Goal: Information Seeking & Learning: Learn about a topic

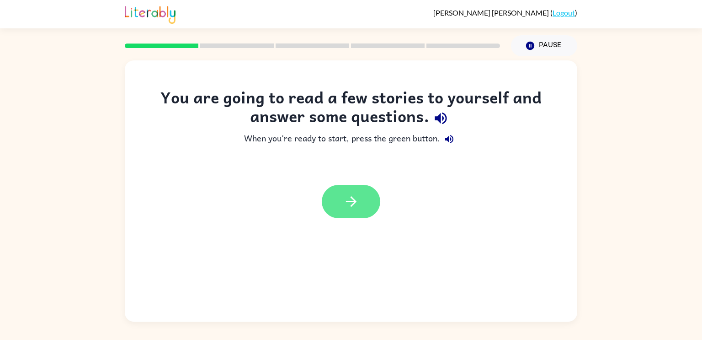
click at [333, 216] on button "button" at bounding box center [351, 201] width 59 height 33
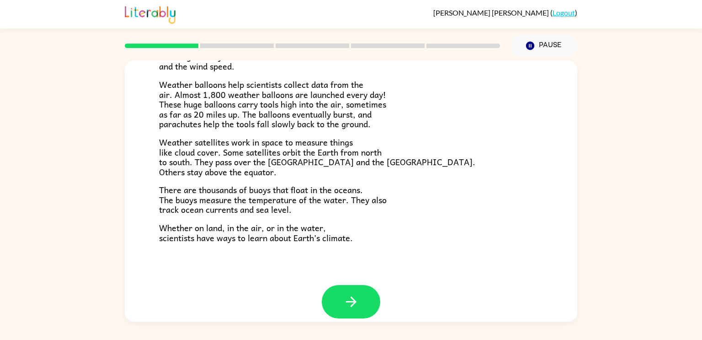
scroll to position [246, 0]
click at [235, 104] on span "Weather balloons help scientists collect data from the air. Almost 1,800 weathe…" at bounding box center [272, 103] width 227 height 53
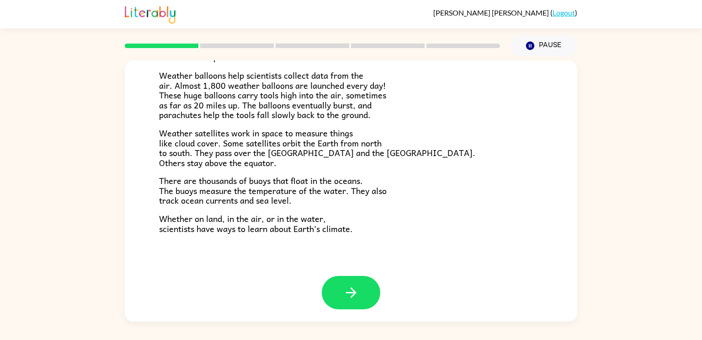
scroll to position [256, 0]
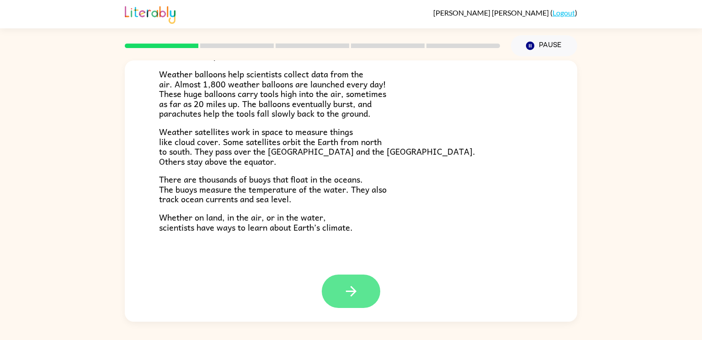
click at [351, 294] on icon "button" at bounding box center [351, 291] width 16 height 16
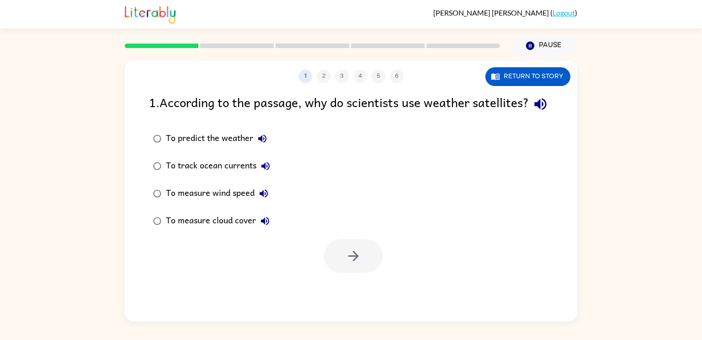
scroll to position [0, 0]
click at [535, 78] on button "Return to story" at bounding box center [528, 76] width 85 height 19
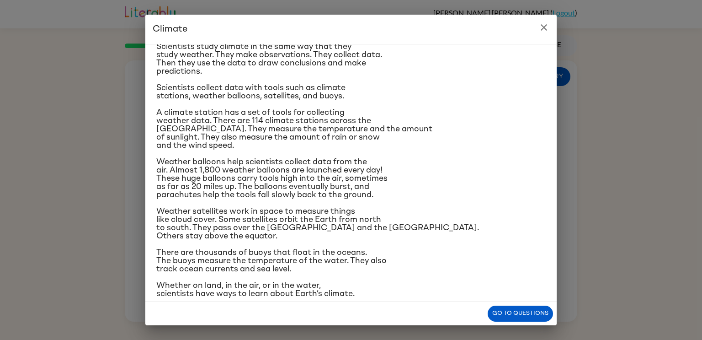
scroll to position [86, 0]
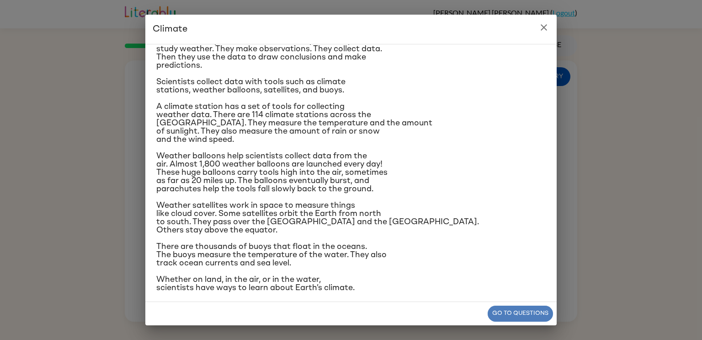
click at [540, 316] on button "Go to questions" at bounding box center [520, 313] width 65 height 16
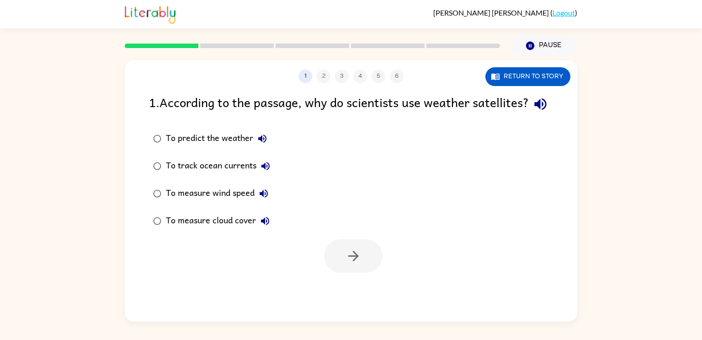
click at [206, 230] on div "To measure cloud cover" at bounding box center [220, 221] width 108 height 18
click at [348, 264] on icon "button" at bounding box center [354, 256] width 16 height 16
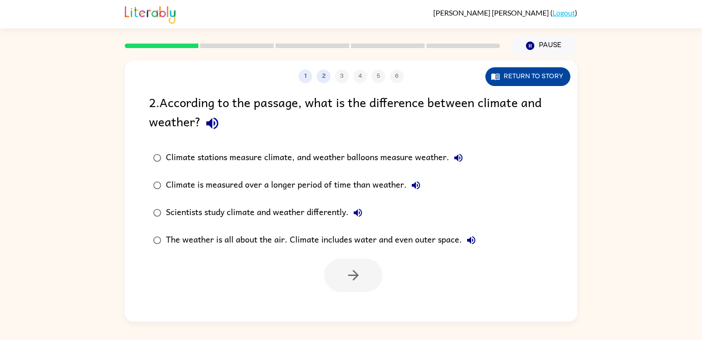
click at [513, 70] on button "Return to story" at bounding box center [528, 76] width 85 height 19
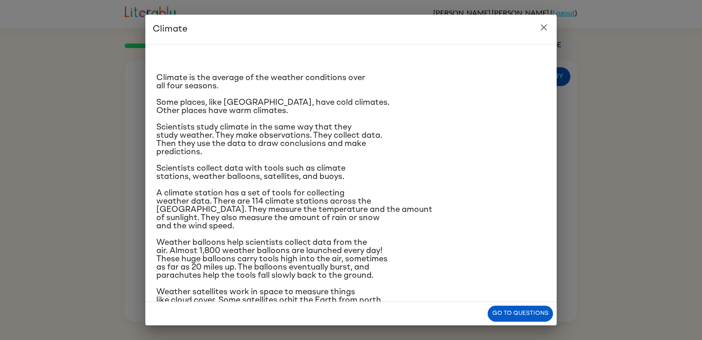
click at [398, 177] on p "Scientists collect data with tools such as climate stations, weather balloons, …" at bounding box center [351, 172] width 390 height 16
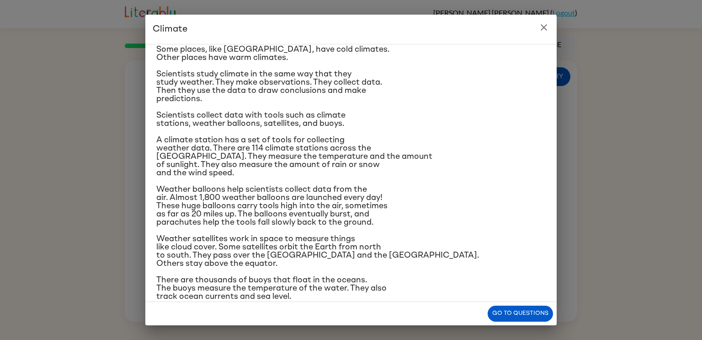
scroll to position [53, 0]
click at [526, 311] on button "Go to questions" at bounding box center [520, 313] width 65 height 16
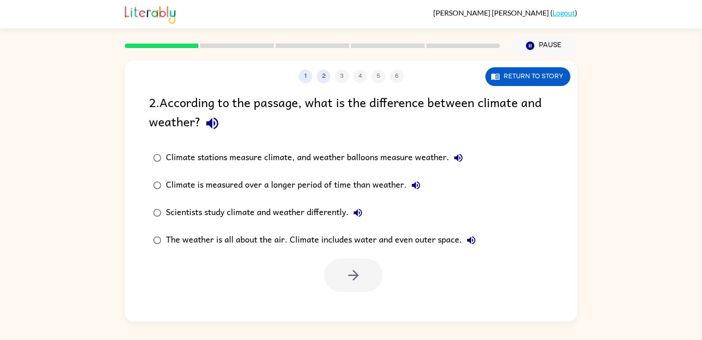
click at [337, 176] on label "Climate is measured over a longer period of time than weather." at bounding box center [314, 184] width 341 height 27
click at [237, 157] on div "Climate stations measure climate, and weather balloons measure weather." at bounding box center [317, 158] width 302 height 18
click at [298, 158] on div "Climate stations measure climate, and weather balloons measure weather." at bounding box center [317, 158] width 302 height 18
click at [346, 279] on icon "button" at bounding box center [354, 275] width 16 height 16
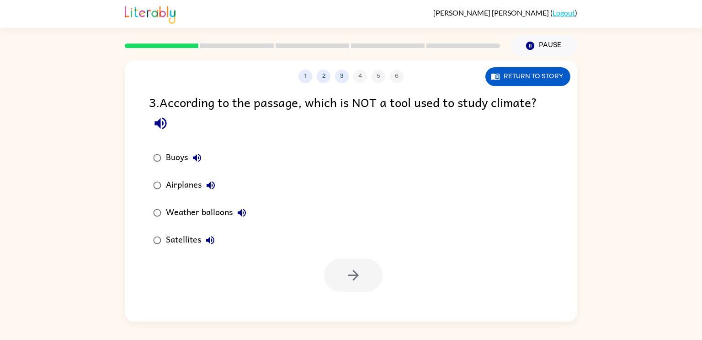
click at [247, 204] on div "Weather balloons" at bounding box center [208, 212] width 85 height 18
click at [227, 186] on label "Airplanes" at bounding box center [200, 184] width 112 height 27
click at [369, 275] on button "button" at bounding box center [353, 274] width 59 height 33
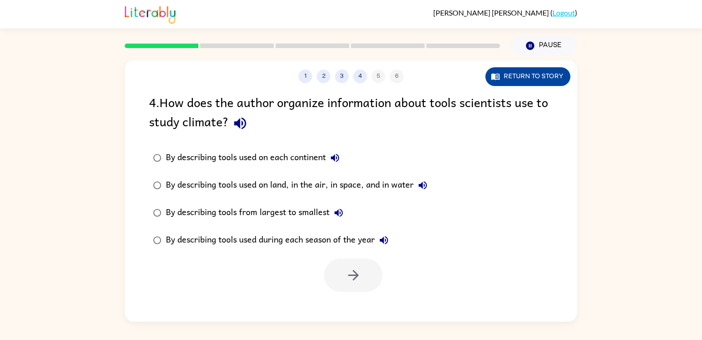
click at [504, 82] on button "Return to story" at bounding box center [528, 76] width 85 height 19
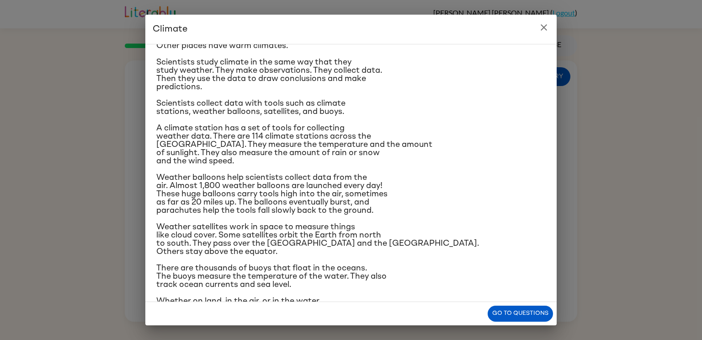
scroll to position [69, 0]
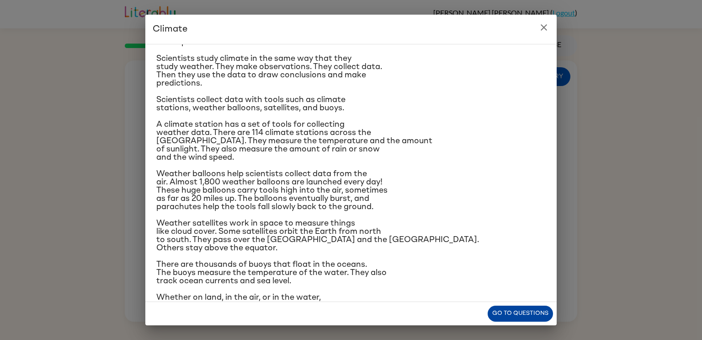
click at [518, 310] on button "Go to questions" at bounding box center [520, 313] width 65 height 16
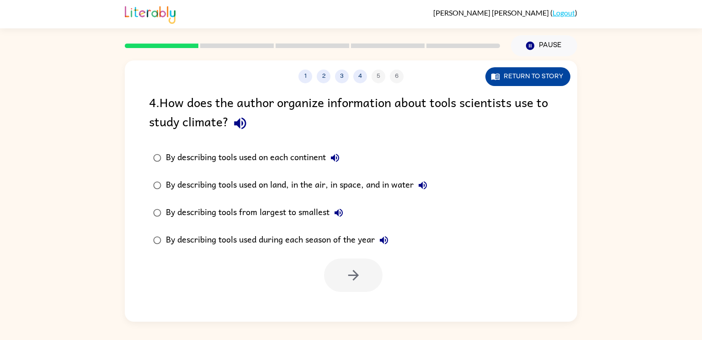
click at [541, 72] on button "Return to story" at bounding box center [528, 76] width 85 height 19
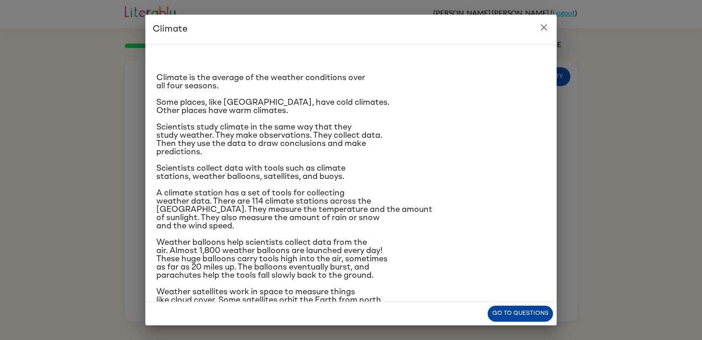
click at [513, 314] on button "Go to questions" at bounding box center [520, 313] width 65 height 16
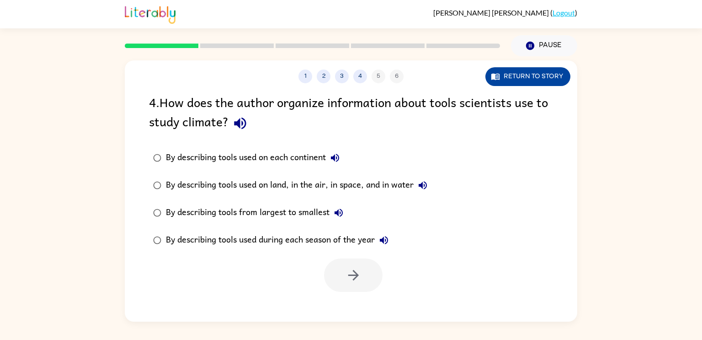
click at [526, 81] on button "Return to story" at bounding box center [528, 76] width 85 height 19
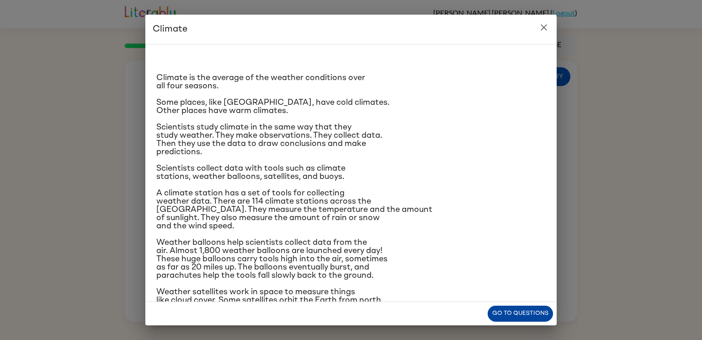
click at [498, 311] on button "Go to questions" at bounding box center [520, 313] width 65 height 16
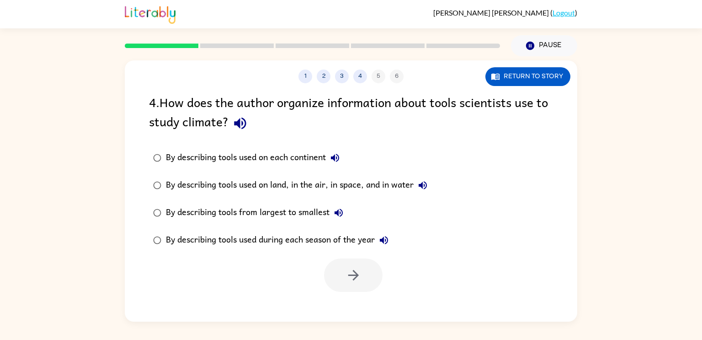
click at [397, 186] on div "By describing tools used on land, in the air, in space, and in water" at bounding box center [299, 185] width 266 height 18
click at [352, 285] on button "button" at bounding box center [353, 274] width 59 height 33
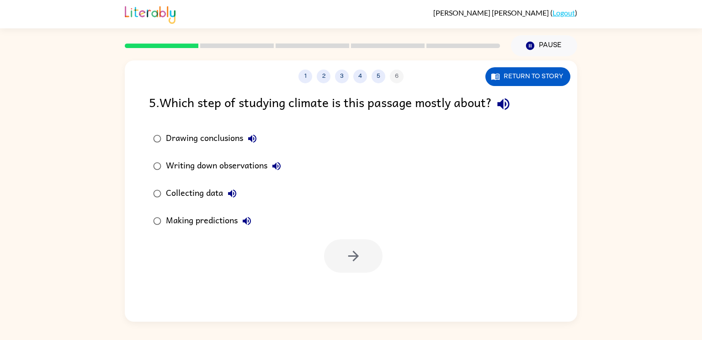
click at [702, 151] on div "1 2 3 4 5 6 Return to story 5 . Which step of studying climate is this passage …" at bounding box center [351, 188] width 702 height 265
click at [192, 199] on div "Collecting data" at bounding box center [203, 193] width 75 height 18
click at [354, 255] on icon "button" at bounding box center [354, 256] width 16 height 16
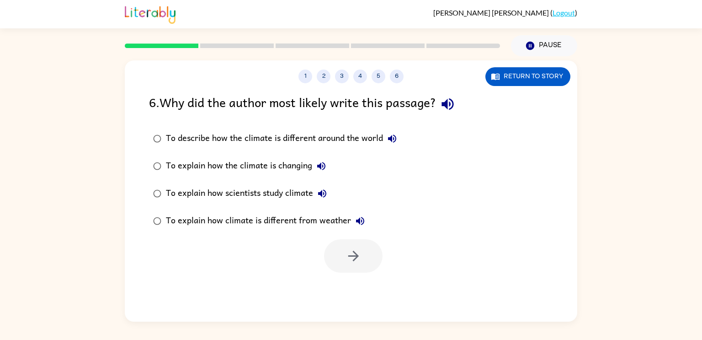
click at [271, 224] on div "To explain how climate is different from weather" at bounding box center [267, 221] width 203 height 18
click at [349, 255] on icon "button" at bounding box center [354, 256] width 16 height 16
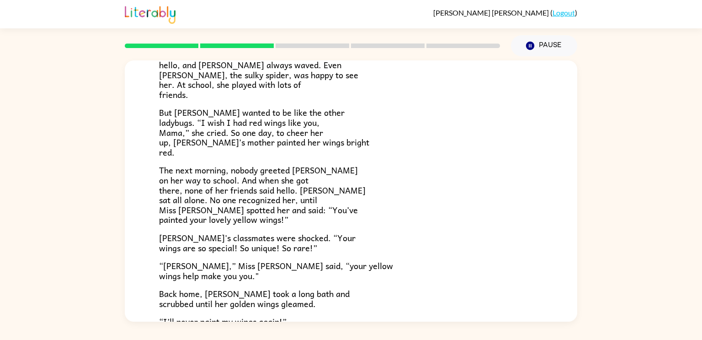
scroll to position [185, 0]
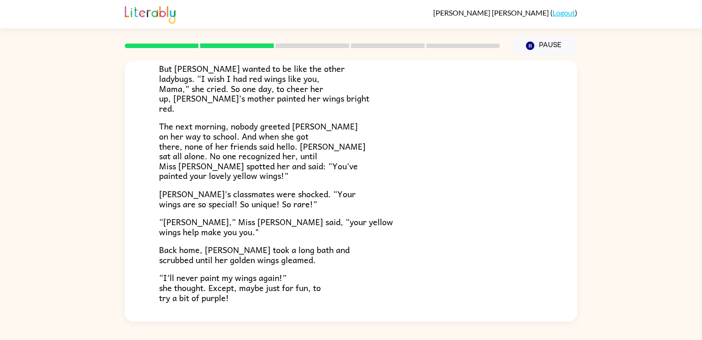
click at [349, 255] on p "Back home, [PERSON_NAME] took a long bath and scrubbed until her golden wings g…" at bounding box center [351, 255] width 384 height 20
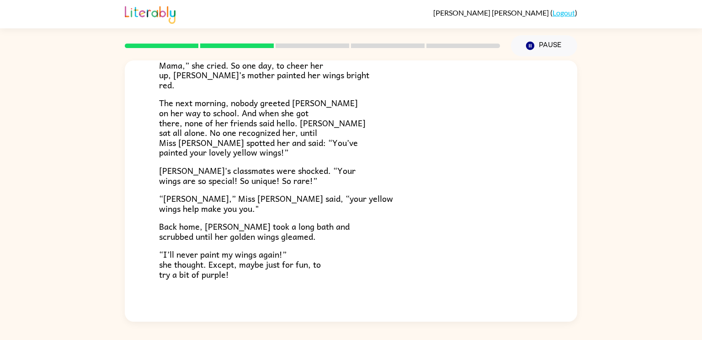
scroll to position [256, 0]
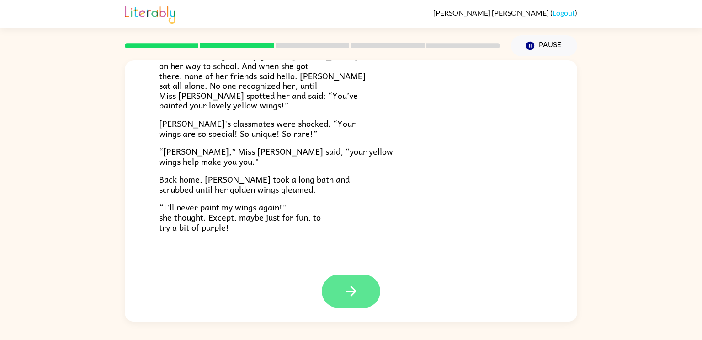
click at [351, 299] on icon "button" at bounding box center [351, 291] width 16 height 16
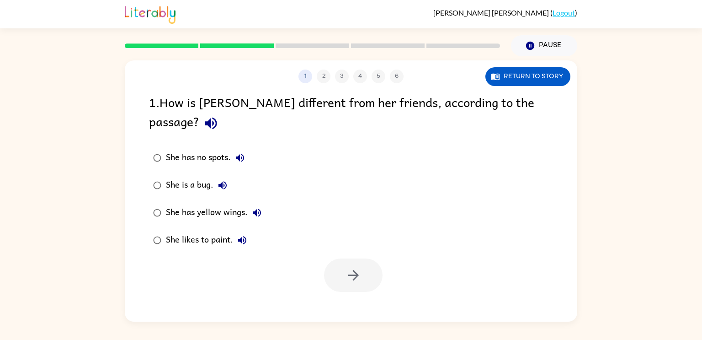
scroll to position [0, 0]
click at [176, 203] on div "She has yellow wings." at bounding box center [216, 212] width 100 height 18
click at [348, 267] on icon "button" at bounding box center [354, 275] width 16 height 16
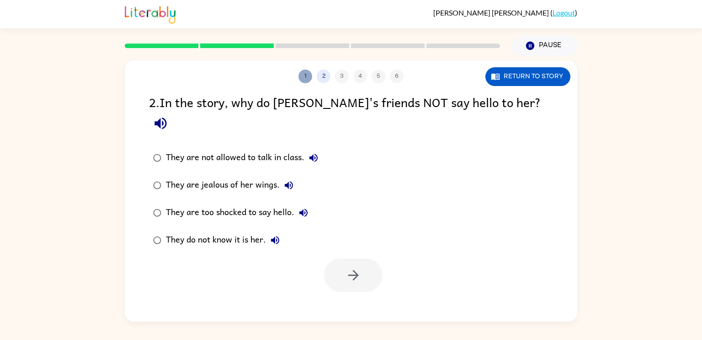
click at [309, 76] on button "1" at bounding box center [306, 77] width 14 height 14
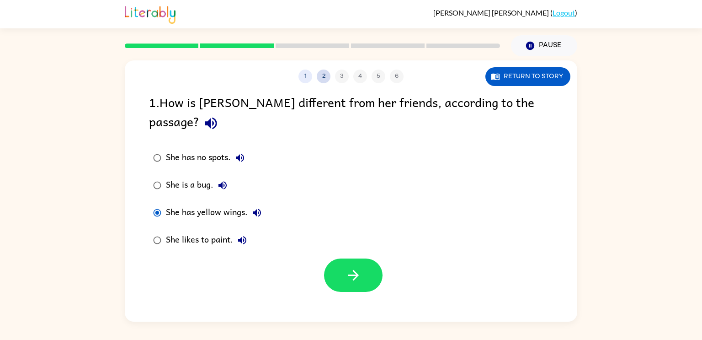
click at [318, 79] on button "2" at bounding box center [324, 77] width 14 height 14
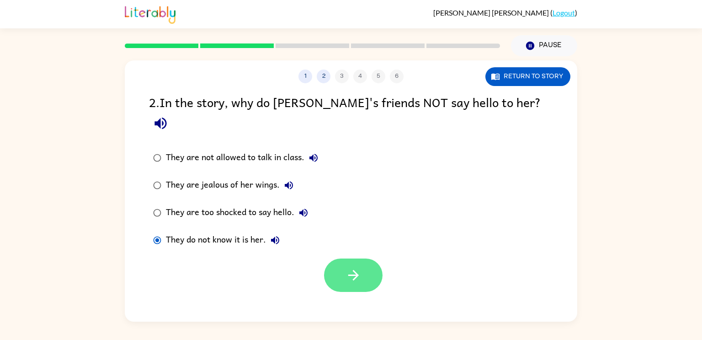
click at [351, 265] on button "button" at bounding box center [353, 274] width 59 height 33
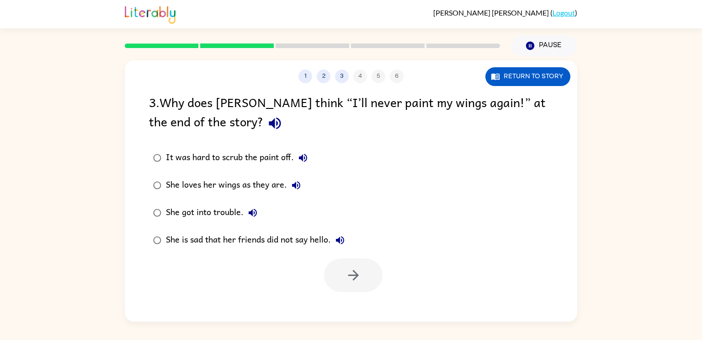
click at [238, 185] on div "She loves her wings as they are." at bounding box center [235, 185] width 139 height 18
click at [354, 284] on button "button" at bounding box center [353, 274] width 59 height 33
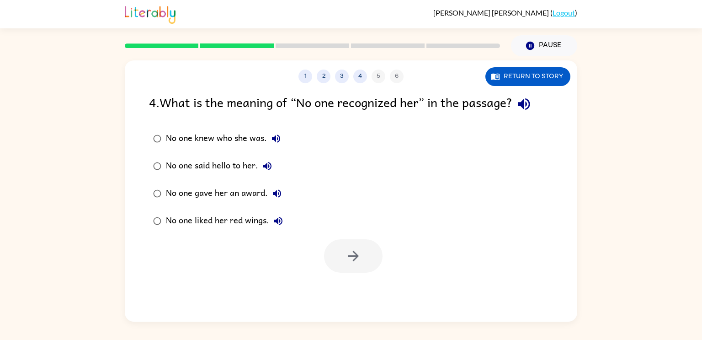
click at [226, 134] on div "No one knew who she was." at bounding box center [225, 138] width 119 height 18
click at [370, 265] on button "button" at bounding box center [353, 255] width 59 height 33
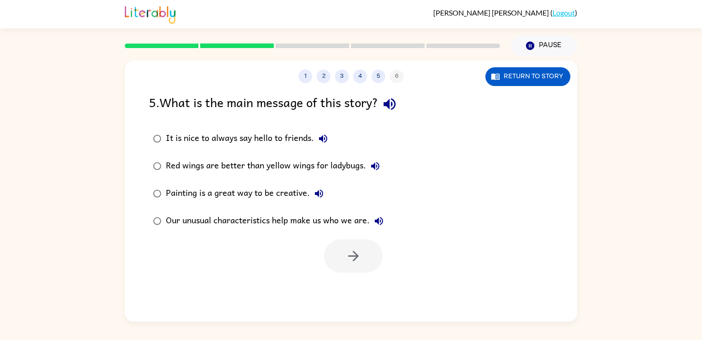
click at [191, 221] on div "Our unusual characteristics help make us who we are." at bounding box center [277, 221] width 222 height 18
click at [375, 255] on button "button" at bounding box center [353, 255] width 59 height 33
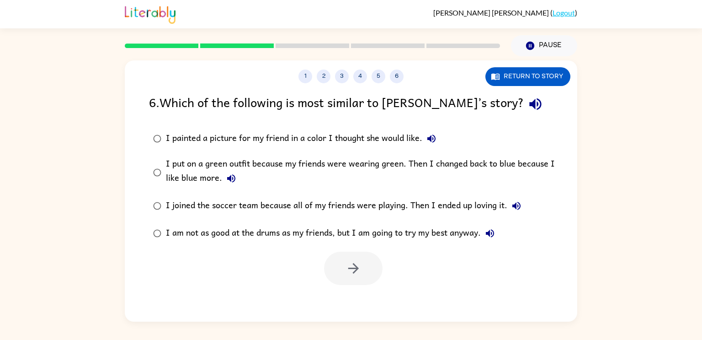
click at [230, 174] on icon "button" at bounding box center [231, 178] width 11 height 11
click at [196, 167] on div "I put on a green outfit because my friends were wearing green. Then I changed b…" at bounding box center [366, 172] width 400 height 31
click at [228, 179] on icon "button" at bounding box center [231, 178] width 8 height 8
click at [188, 239] on div "I am not as good at the drums as my friends, but I am going to try my best anyw…" at bounding box center [332, 233] width 333 height 18
click at [254, 174] on div "I put on a green outfit because my friends were wearing green. Then I changed b…" at bounding box center [366, 172] width 400 height 31
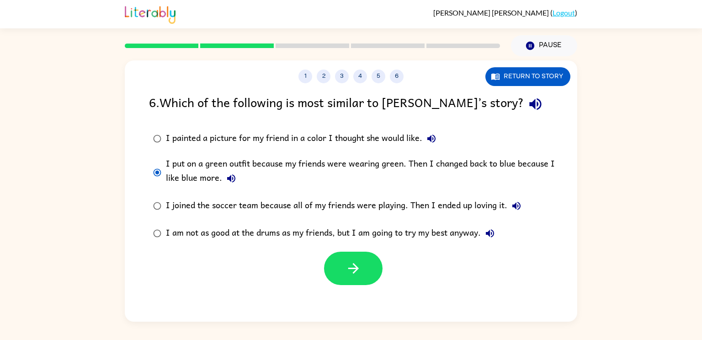
click at [394, 234] on div "I am not as good at the drums as my friends, but I am going to try my best anyw…" at bounding box center [332, 233] width 333 height 18
click at [414, 171] on div "I put on a green outfit because my friends were wearing green. Then I changed b…" at bounding box center [366, 172] width 400 height 31
click at [369, 232] on div "I am not as good at the drums as my friends, but I am going to try my best anyw…" at bounding box center [332, 233] width 333 height 18
click at [364, 259] on button "button" at bounding box center [353, 267] width 59 height 33
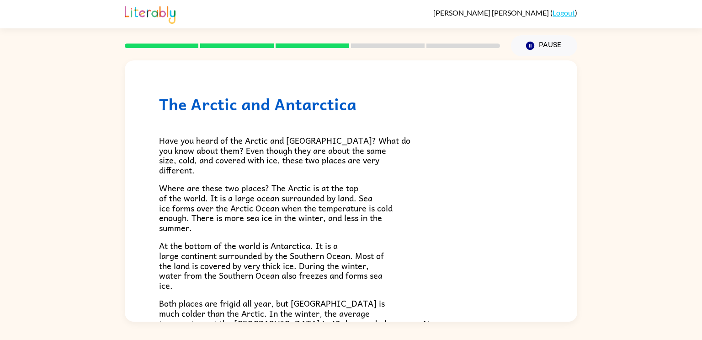
click at [359, 273] on span "At the bottom of the world is Antarctica. It is a large continent surrounded by…" at bounding box center [271, 265] width 225 height 53
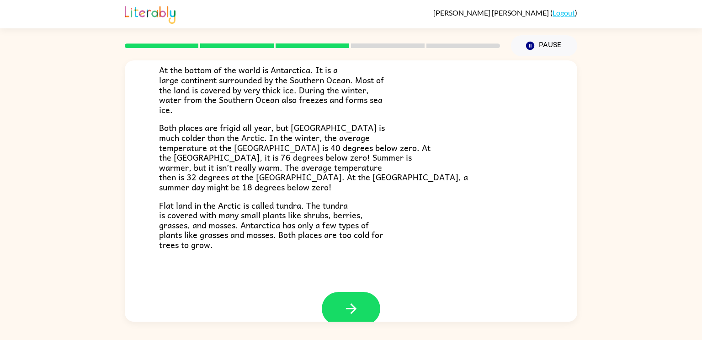
scroll to position [193, 0]
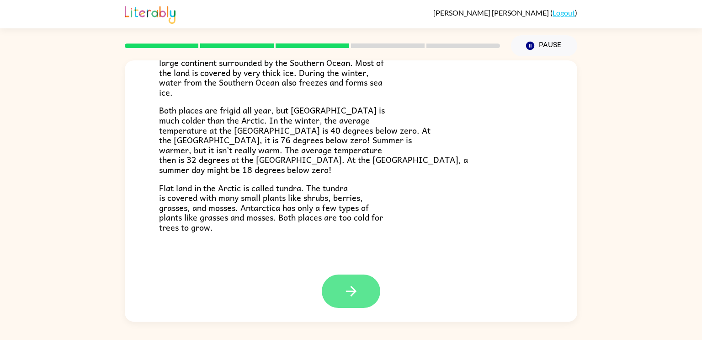
click at [352, 282] on button "button" at bounding box center [351, 290] width 59 height 33
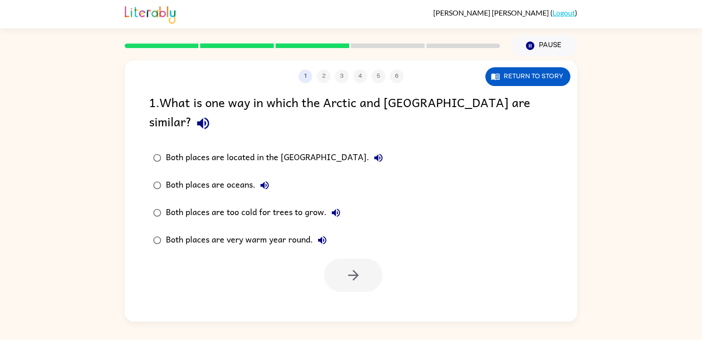
scroll to position [0, 0]
click at [533, 70] on button "Return to story" at bounding box center [528, 76] width 85 height 19
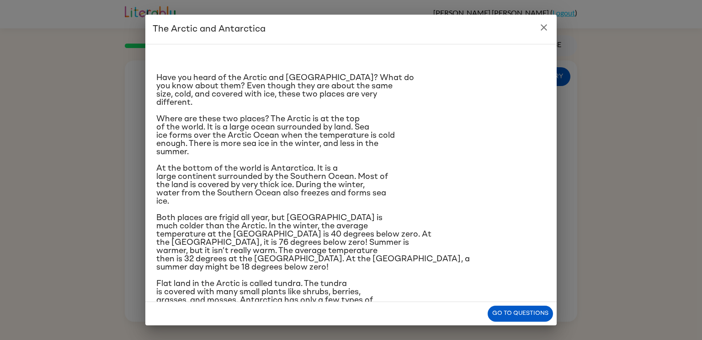
click at [528, 77] on p "Have you heard of the Arctic and [GEOGRAPHIC_DATA]? What do you know about them…" at bounding box center [351, 90] width 390 height 33
click at [526, 311] on button "Go to questions" at bounding box center [520, 313] width 65 height 16
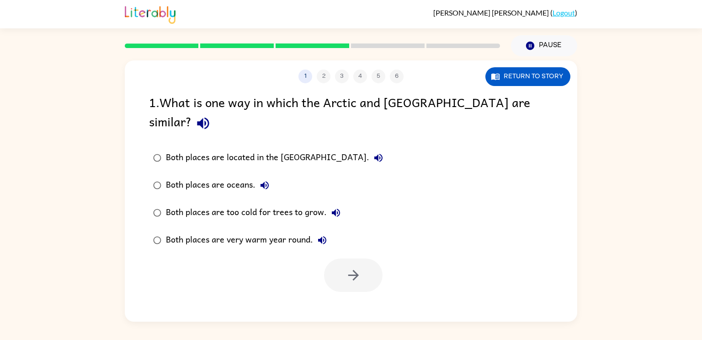
click at [526, 311] on div "1 2 3 4 5 6 Return to story 1 . What is one way in which the Arctic and [GEOGRA…" at bounding box center [351, 190] width 453 height 261
click at [259, 203] on div "Both places are too cold for trees to grow." at bounding box center [255, 212] width 179 height 18
click at [365, 258] on button "button" at bounding box center [353, 274] width 59 height 33
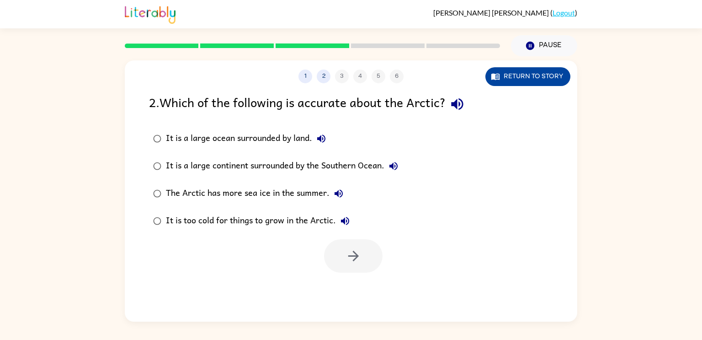
click at [534, 76] on button "Return to story" at bounding box center [528, 76] width 85 height 19
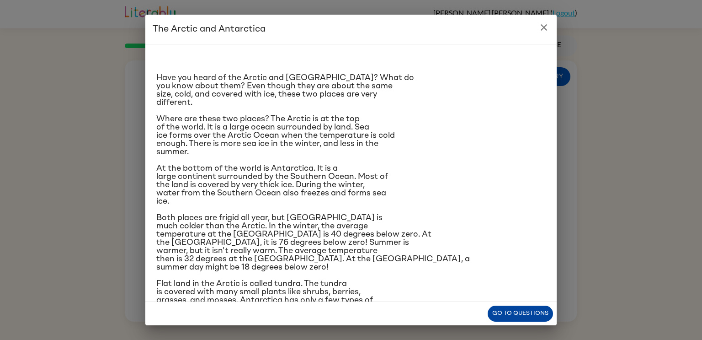
click at [528, 308] on button "Go to questions" at bounding box center [520, 313] width 65 height 16
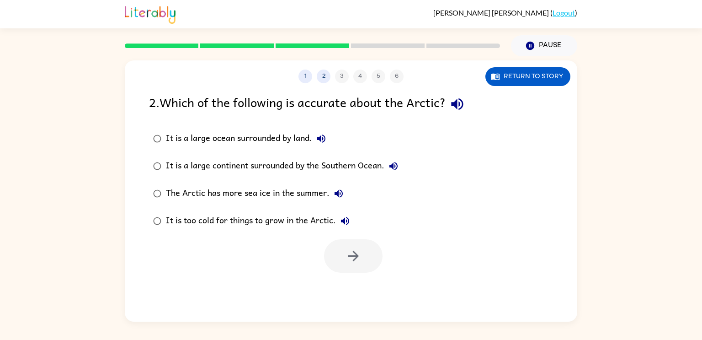
click at [289, 135] on div "It is a large ocean surrounded by land." at bounding box center [248, 138] width 165 height 18
click at [352, 253] on icon "button" at bounding box center [354, 256] width 16 height 16
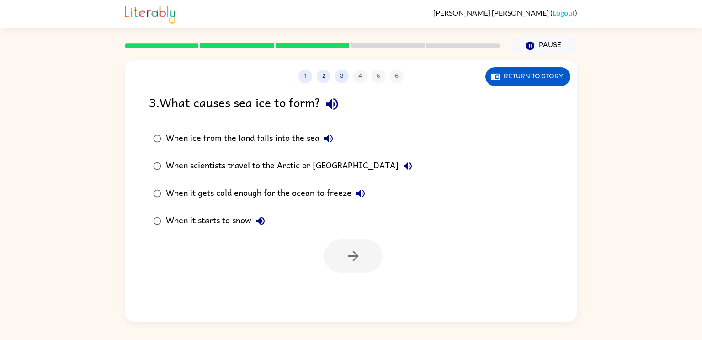
click at [352, 253] on div at bounding box center [353, 255] width 59 height 33
click at [339, 245] on div at bounding box center [353, 255] width 59 height 33
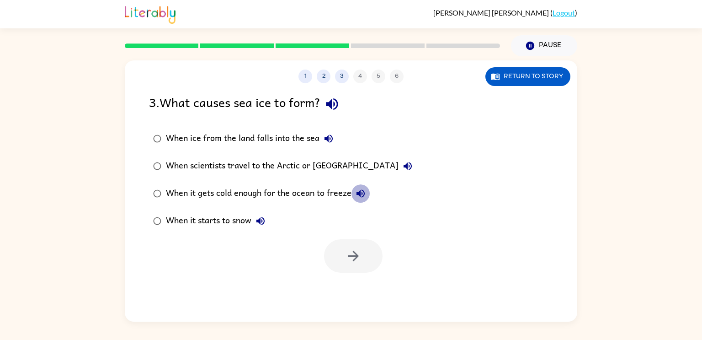
click at [364, 187] on button "When it gets cold enough for the ocean to freeze" at bounding box center [361, 193] width 18 height 18
click at [318, 192] on div "When it gets cold enough for the ocean to freeze" at bounding box center [268, 193] width 204 height 18
click at [350, 242] on button "button" at bounding box center [353, 255] width 59 height 33
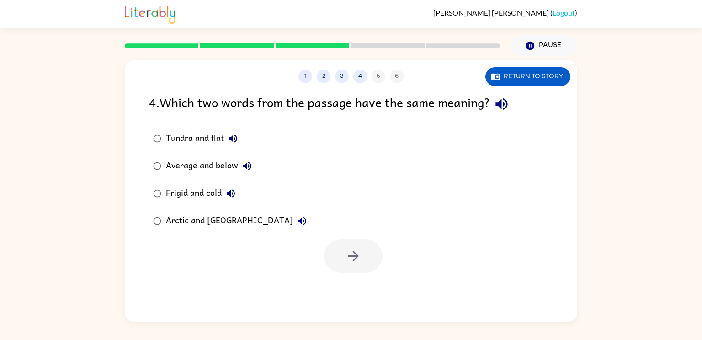
click at [191, 137] on div "Tundra and flat" at bounding box center [204, 138] width 76 height 18
click at [362, 253] on button "button" at bounding box center [353, 255] width 59 height 33
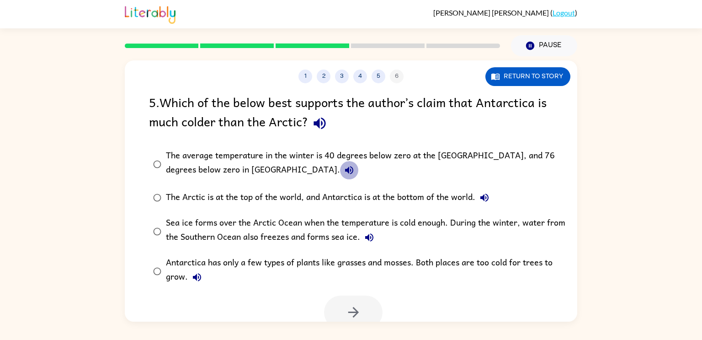
click at [340, 164] on button "The average temperature in the winter is 40 degrees below zero at the [GEOGRAPH…" at bounding box center [349, 170] width 18 height 18
click at [232, 159] on div "The average temperature in the winter is 40 degrees below zero at the [GEOGRAPH…" at bounding box center [366, 164] width 400 height 31
click at [374, 305] on button "button" at bounding box center [353, 311] width 59 height 33
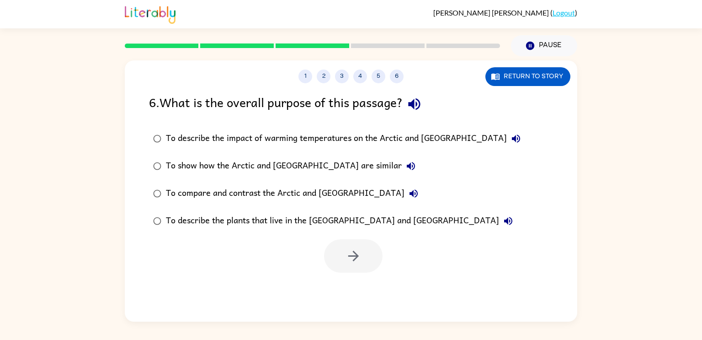
click at [329, 195] on div "To compare and contrast the Arctic and [GEOGRAPHIC_DATA]" at bounding box center [294, 193] width 257 height 18
click at [358, 266] on button "button" at bounding box center [353, 255] width 59 height 33
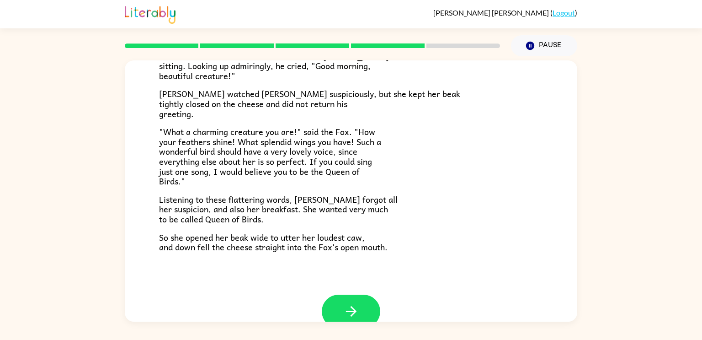
scroll to position [180, 0]
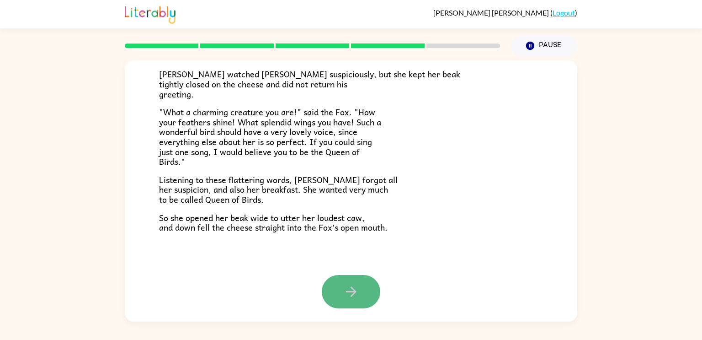
click at [354, 294] on icon "button" at bounding box center [351, 291] width 16 height 16
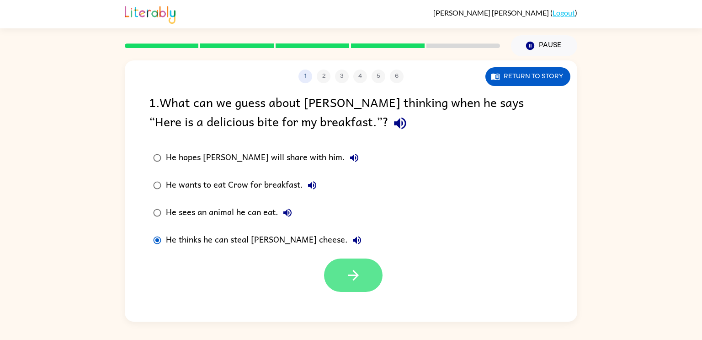
click at [350, 282] on icon "button" at bounding box center [354, 275] width 16 height 16
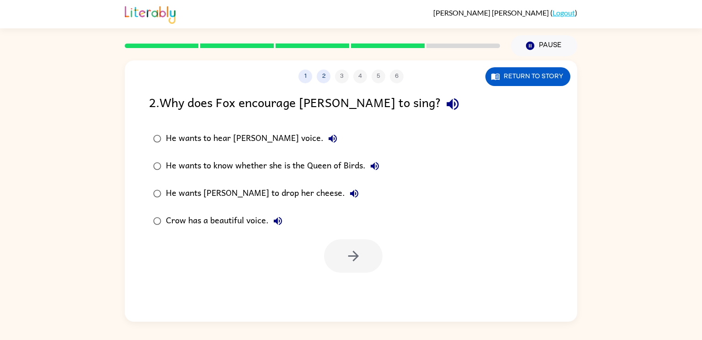
click at [228, 203] on label "He wants [PERSON_NAME] to drop her cheese." at bounding box center [266, 193] width 245 height 27
click at [337, 255] on button "button" at bounding box center [353, 255] width 59 height 33
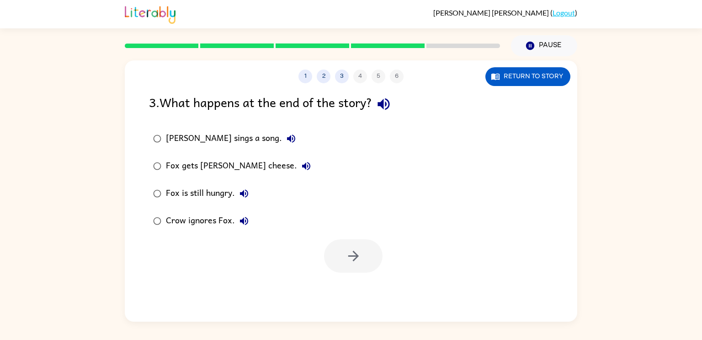
click at [204, 164] on div "Fox gets [PERSON_NAME] cheese." at bounding box center [241, 166] width 150 height 18
click at [350, 250] on icon "button" at bounding box center [354, 256] width 16 height 16
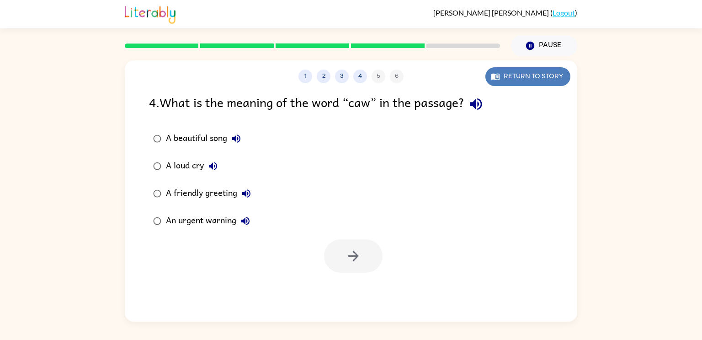
click at [535, 72] on button "Return to story" at bounding box center [528, 76] width 85 height 19
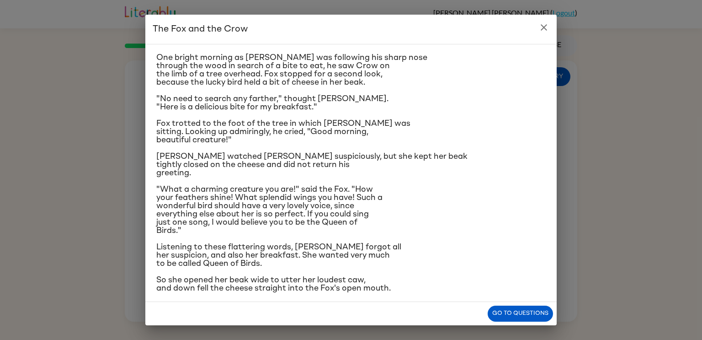
scroll to position [22, 0]
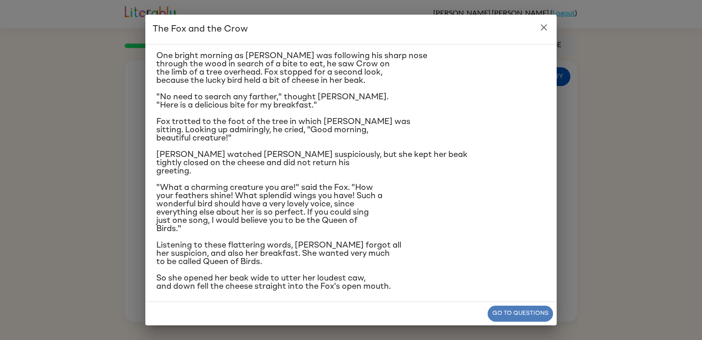
click at [492, 316] on button "Go to questions" at bounding box center [520, 313] width 65 height 16
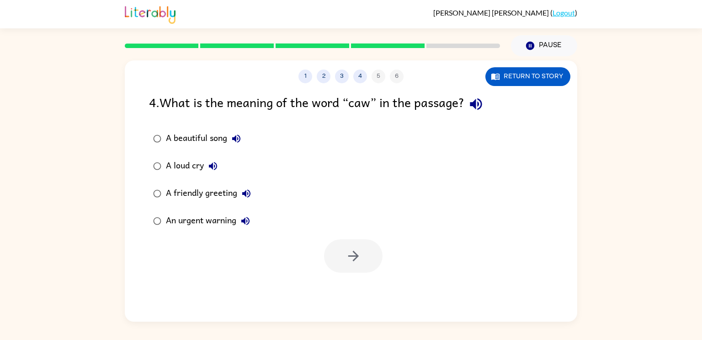
click at [204, 137] on div "A beautiful song" at bounding box center [206, 138] width 80 height 18
click at [352, 258] on icon "button" at bounding box center [354, 256] width 16 height 16
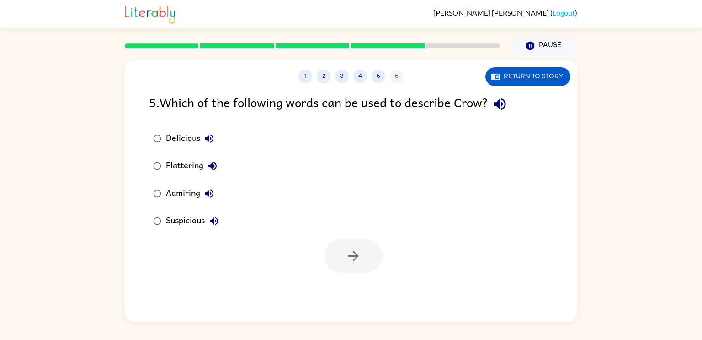
click at [186, 196] on div "Admiring" at bounding box center [192, 193] width 53 height 18
click at [178, 137] on div "Delicious" at bounding box center [192, 138] width 53 height 18
click at [187, 197] on div "Admiring" at bounding box center [192, 193] width 53 height 18
click at [347, 266] on button "button" at bounding box center [353, 255] width 59 height 33
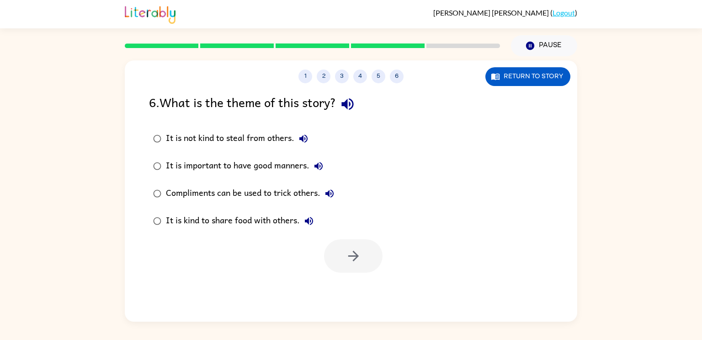
click at [238, 198] on div "Compliments can be used to trick others." at bounding box center [252, 193] width 173 height 18
click at [350, 252] on icon "button" at bounding box center [354, 256] width 16 height 16
